Goal: Navigation & Orientation: Find specific page/section

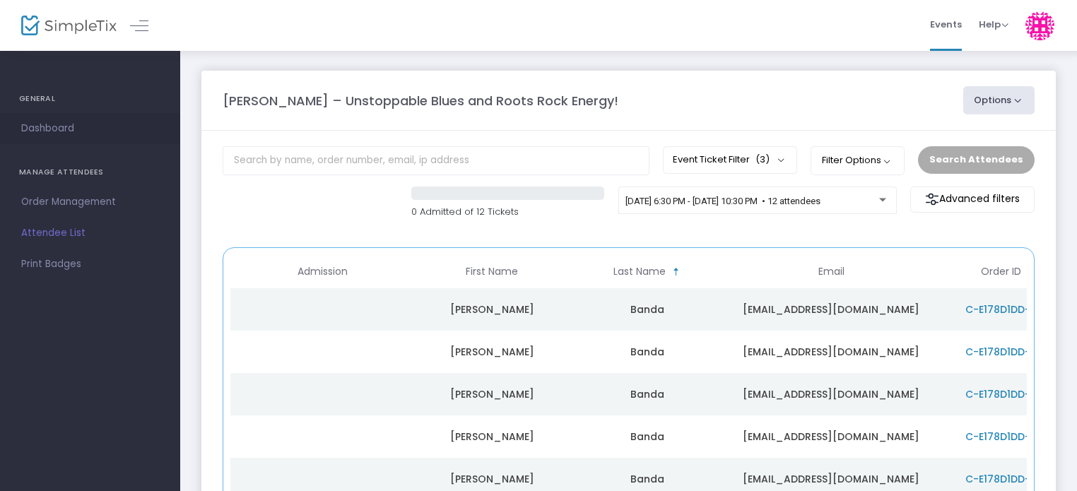
click at [59, 127] on span "Dashboard" at bounding box center [90, 128] width 138 height 18
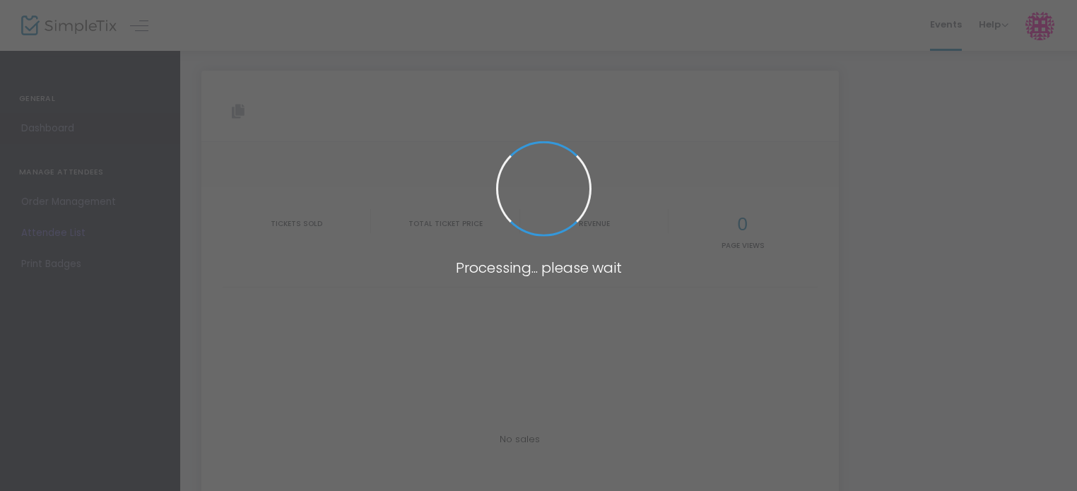
type input "[URL][DOMAIN_NAME]"
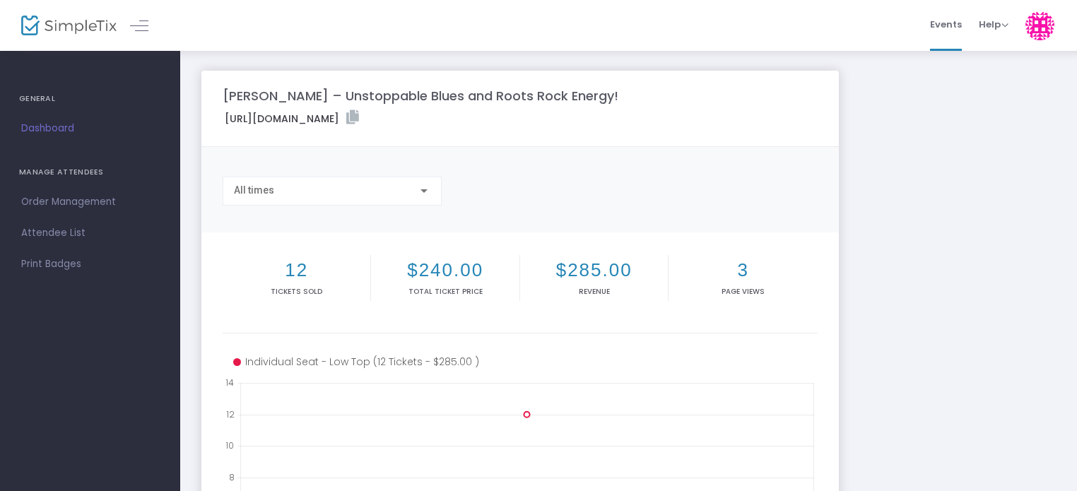
click at [71, 23] on img at bounding box center [68, 26] width 95 height 20
